Goal: Transaction & Acquisition: Purchase product/service

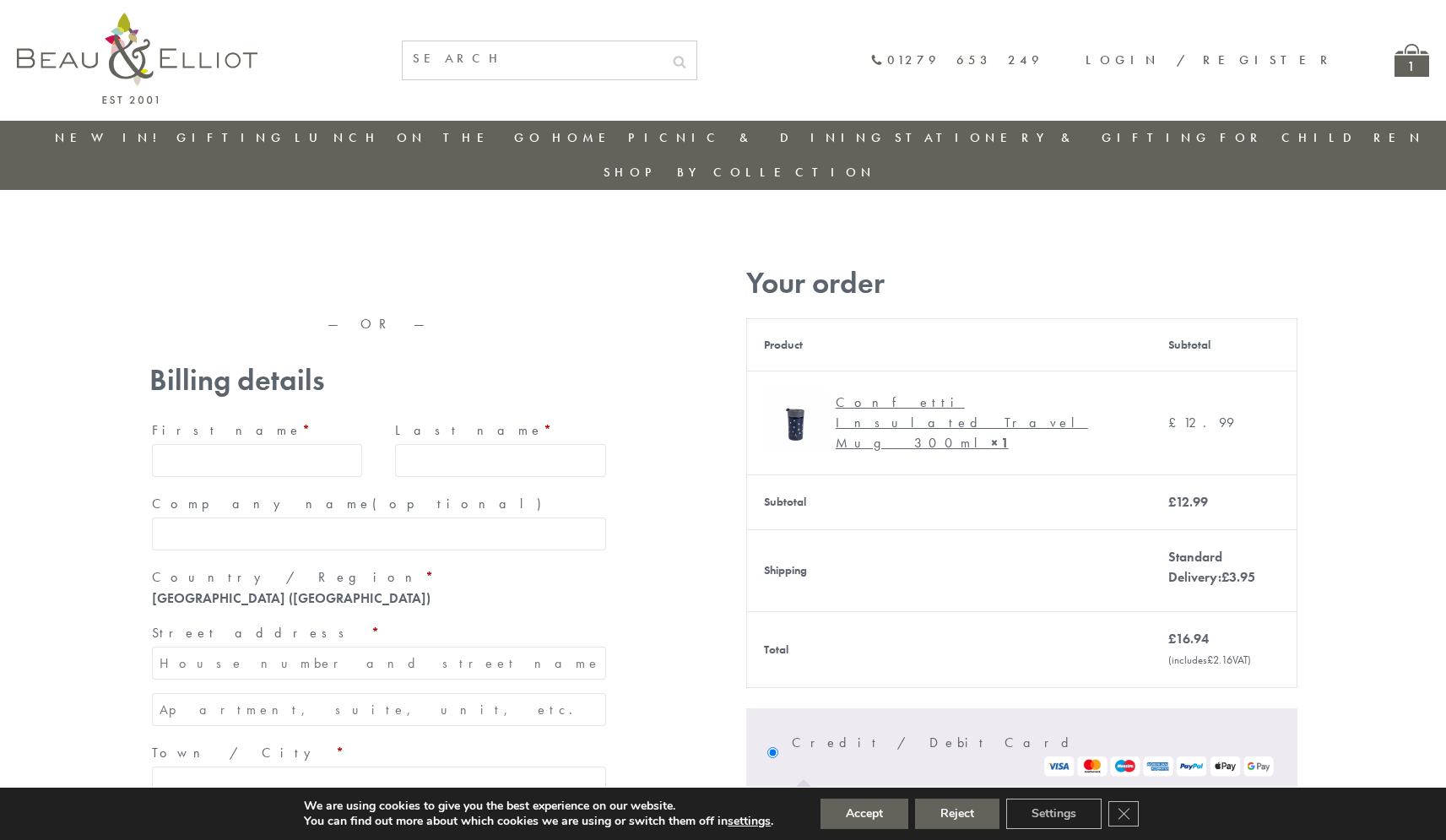
type input "maria33@yahoo.com"
type input "Maria"
type input "Williams"
type input "23, Scottsdale, Happytown"
type input "London"
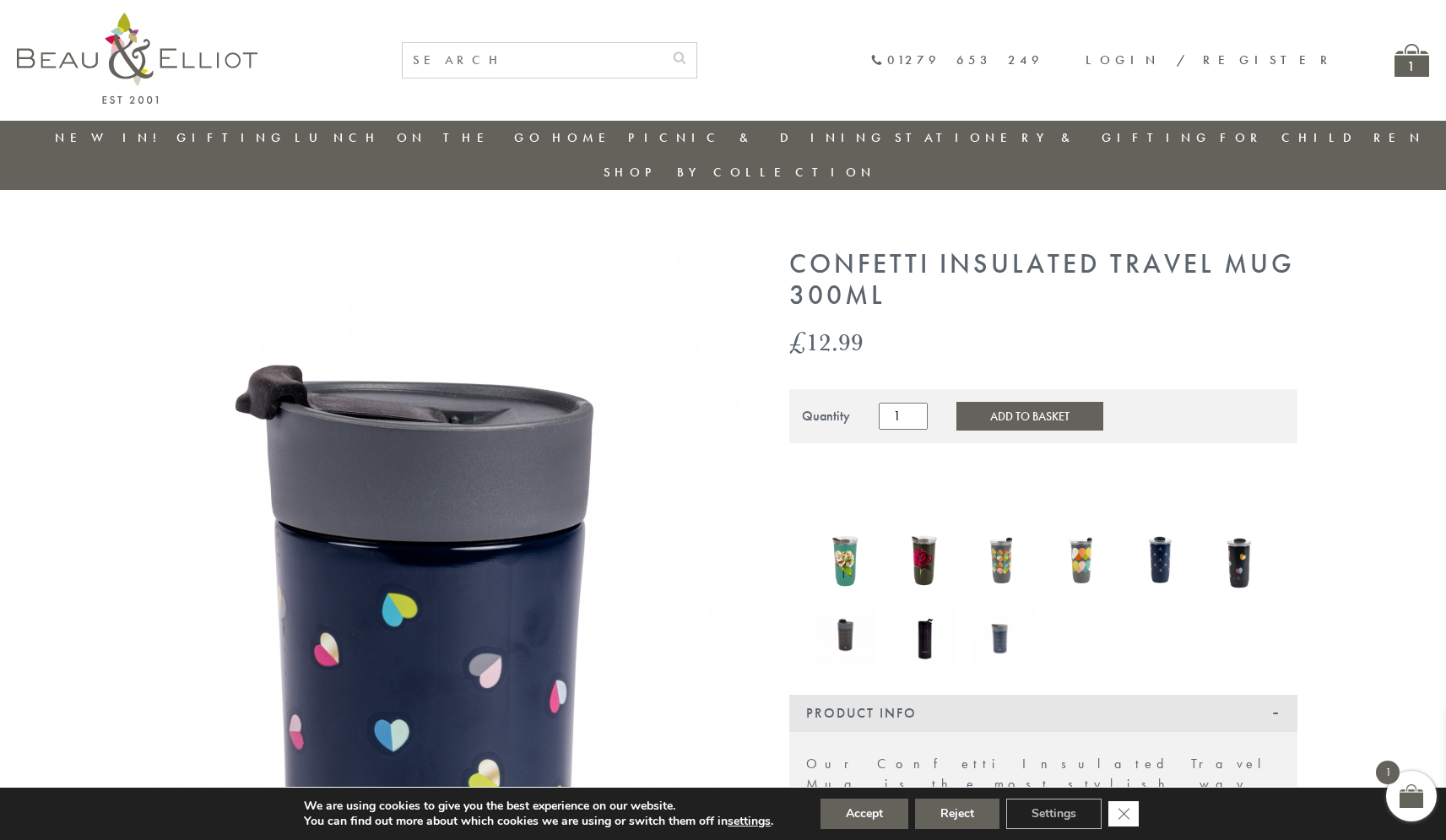
click at [1125, 814] on icon "Close GDPR Cookie Banner" at bounding box center [1123, 813] width 31 height 26
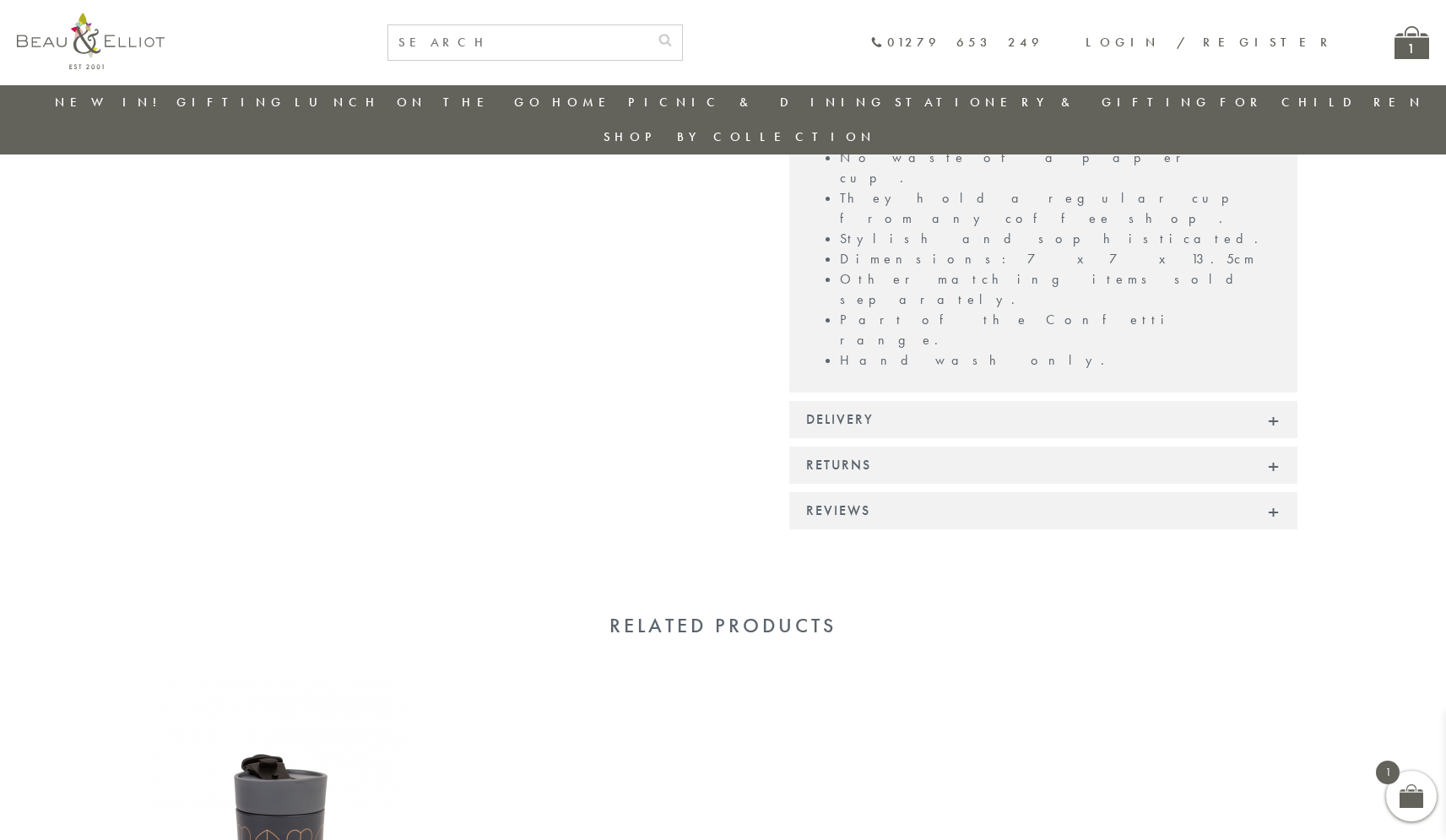
scroll to position [1180, 0]
